Goal: Task Accomplishment & Management: Use online tool/utility

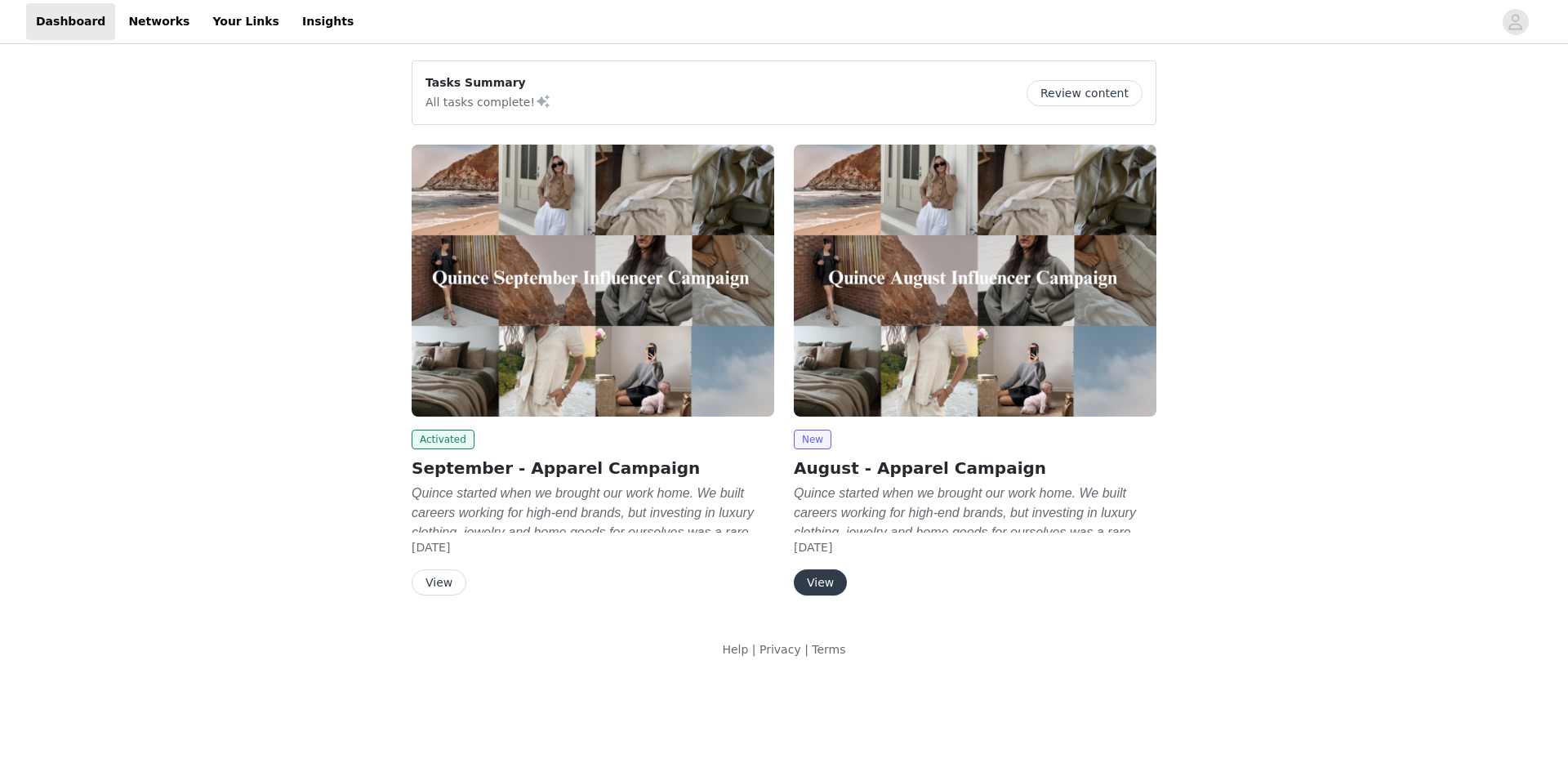
click at [865, 412] on img at bounding box center [975, 281] width 363 height 272
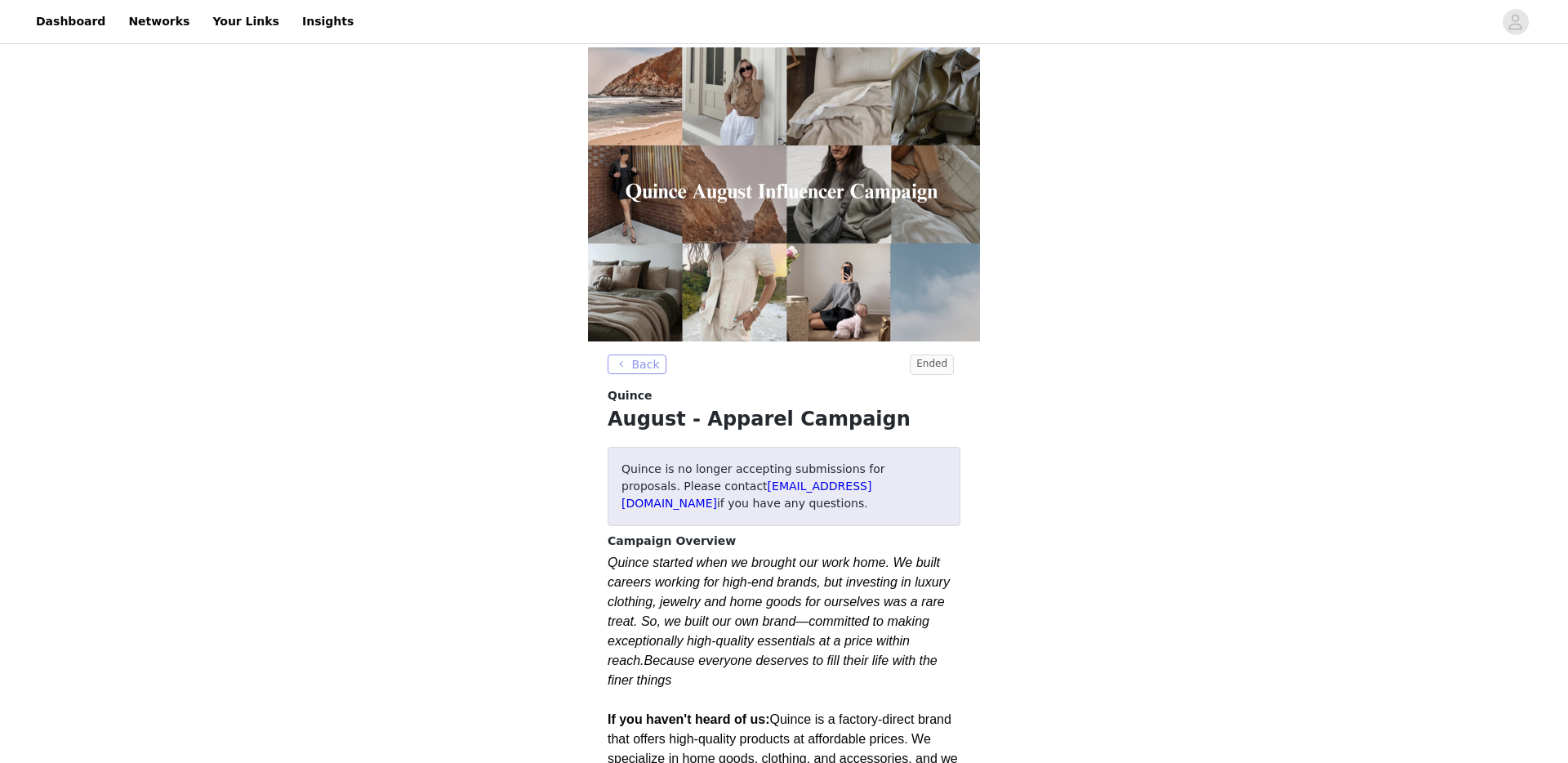
click at [638, 370] on button "Back" at bounding box center [637, 365] width 59 height 20
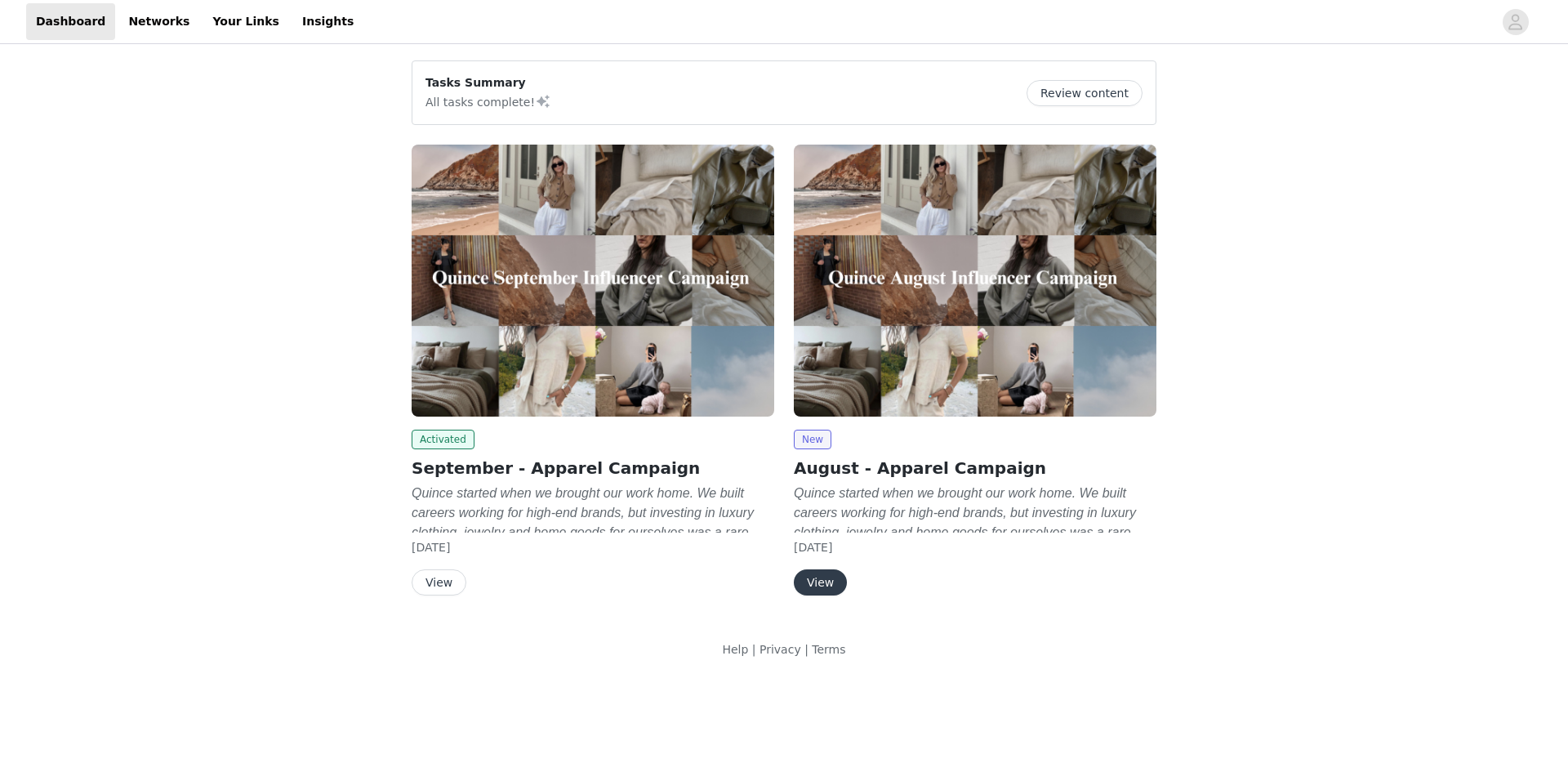
click at [435, 588] on button "View" at bounding box center [438, 582] width 55 height 26
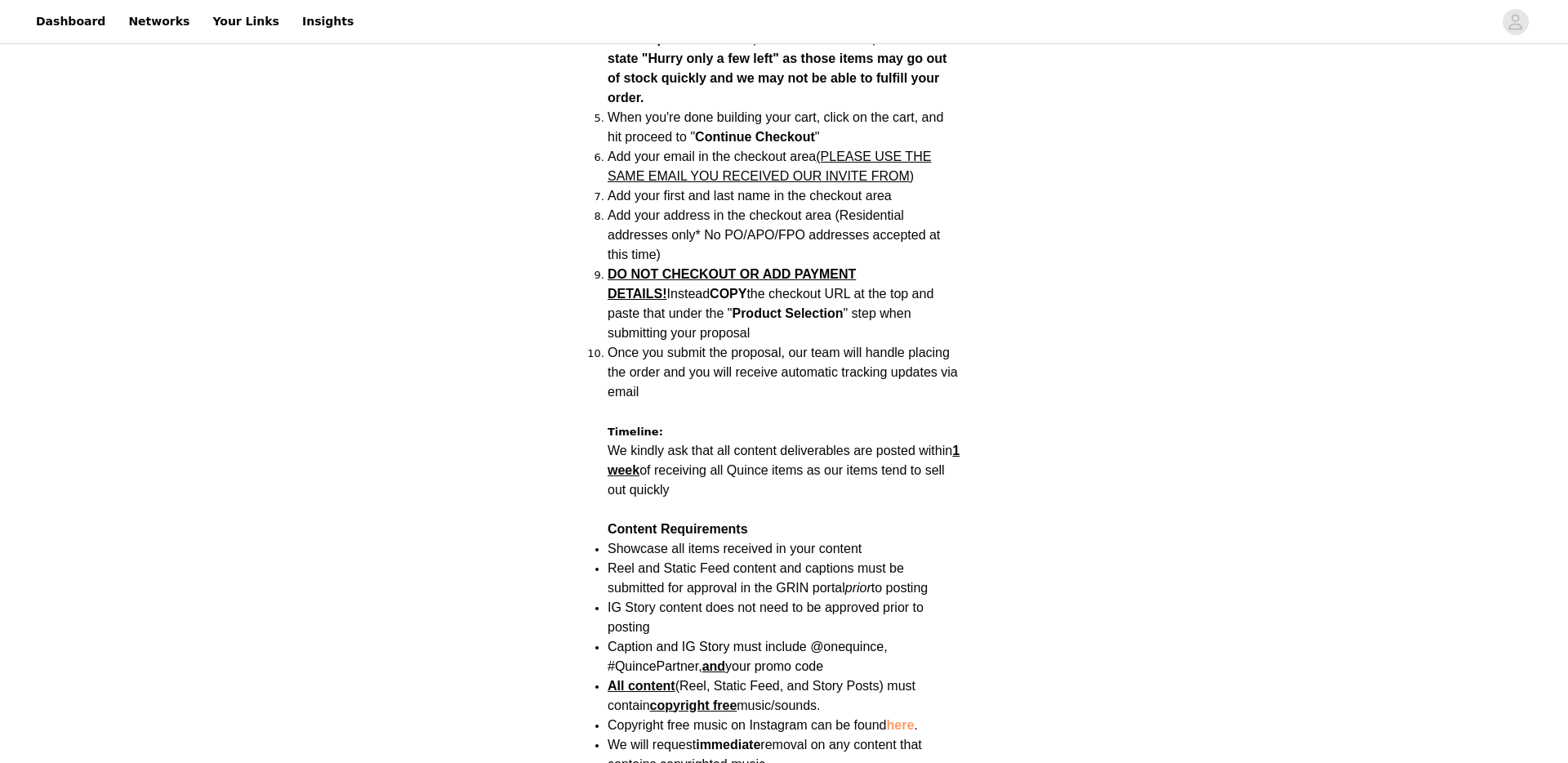
scroll to position [1367, 0]
